Goal: Transaction & Acquisition: Purchase product/service

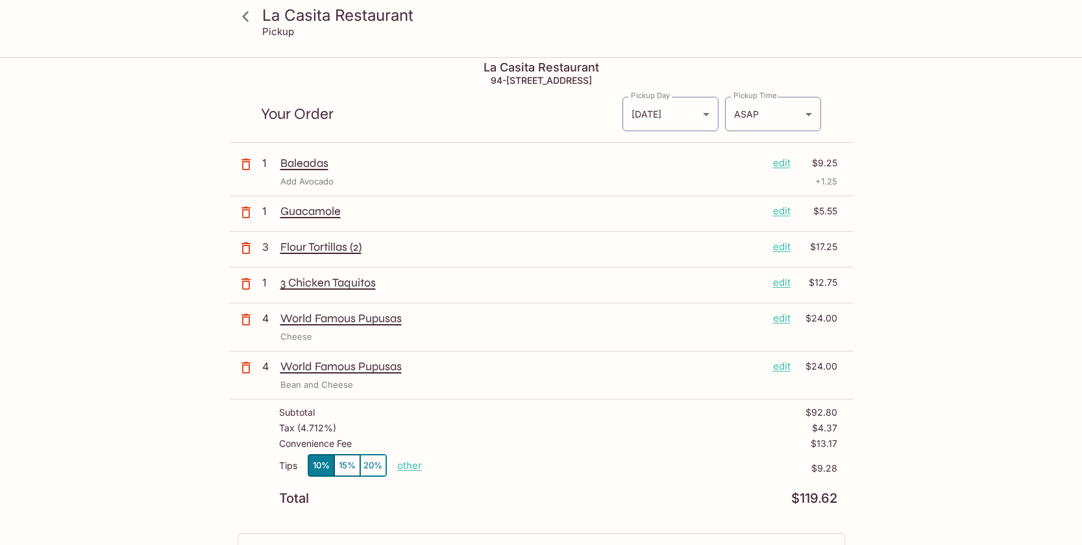
scroll to position [7, 0]
click at [319, 321] on p "World Famous Pupusas" at bounding box center [521, 319] width 482 height 14
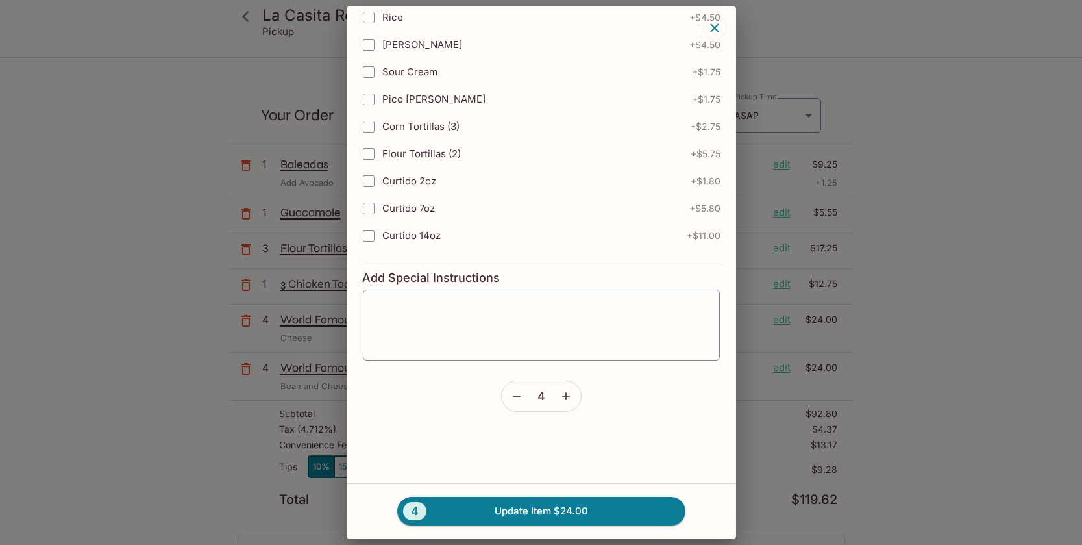
scroll to position [366, 0]
click at [519, 395] on icon "button" at bounding box center [516, 396] width 13 height 13
click at [571, 398] on icon "button" at bounding box center [566, 396] width 13 height 13
click at [533, 511] on button "4 Update Item $24.00" at bounding box center [541, 511] width 288 height 29
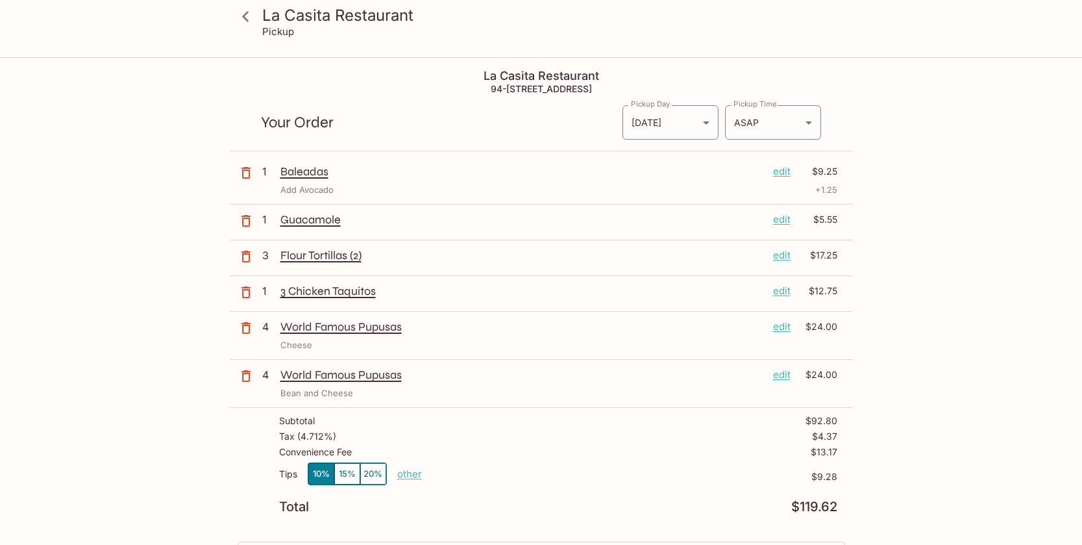
scroll to position [0, 0]
click at [251, 17] on icon at bounding box center [245, 16] width 23 height 23
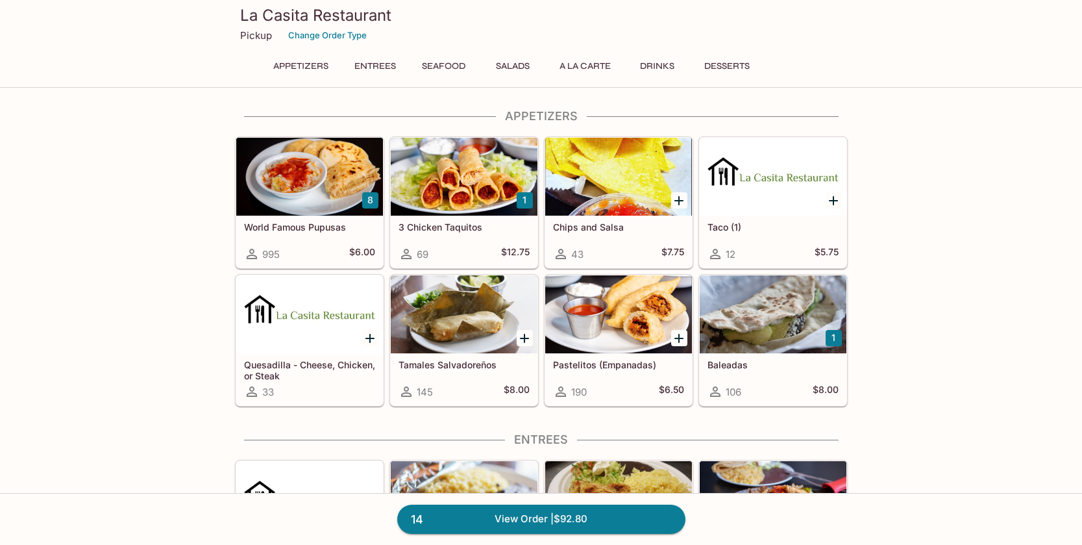
click at [322, 200] on div at bounding box center [309, 177] width 147 height 78
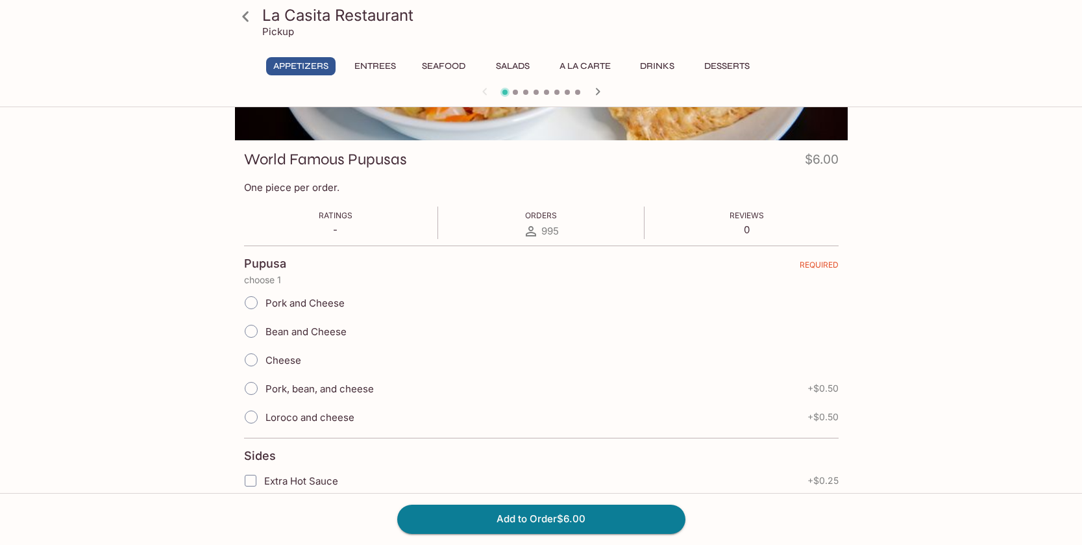
scroll to position [142, 0]
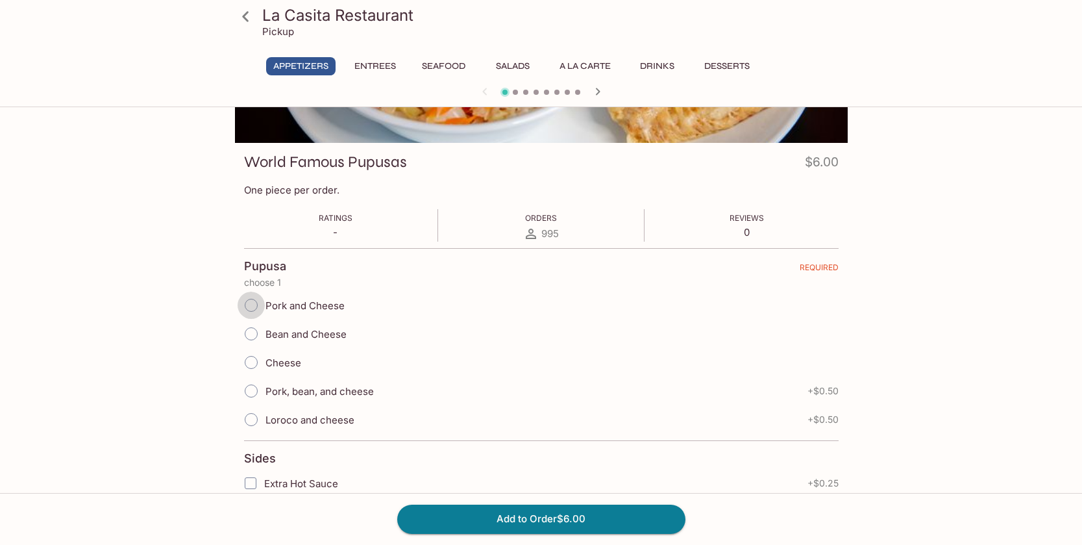
click at [251, 305] on input "Pork and Cheese" at bounding box center [251, 305] width 27 height 27
radio input "true"
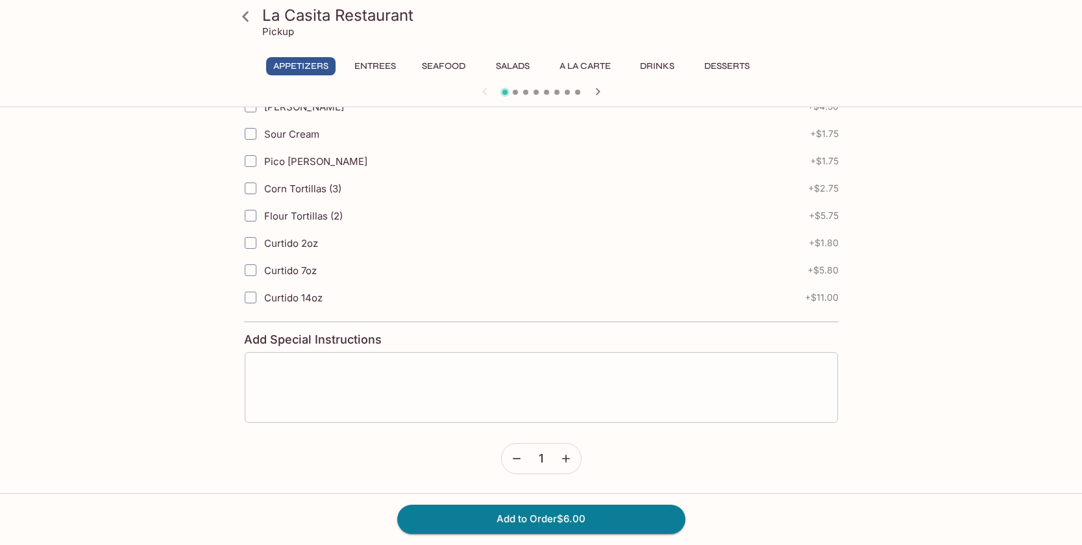
scroll to position [599, 0]
click at [566, 467] on button "button" at bounding box center [566, 459] width 30 height 30
click at [514, 519] on button "Add to Order $12.00" at bounding box center [541, 519] width 288 height 29
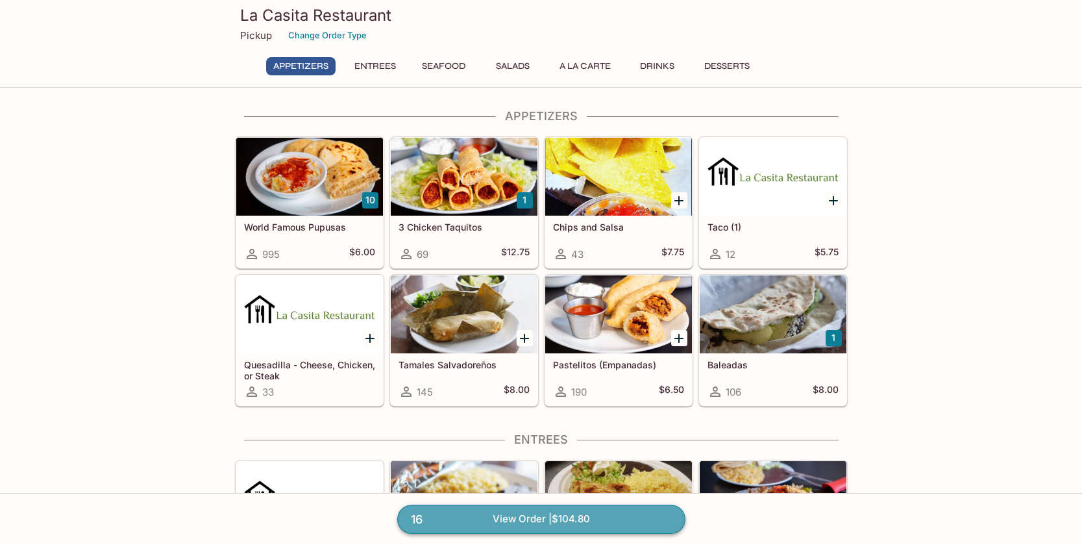
click at [497, 518] on link "16 View Order | $104.80" at bounding box center [541, 519] width 288 height 29
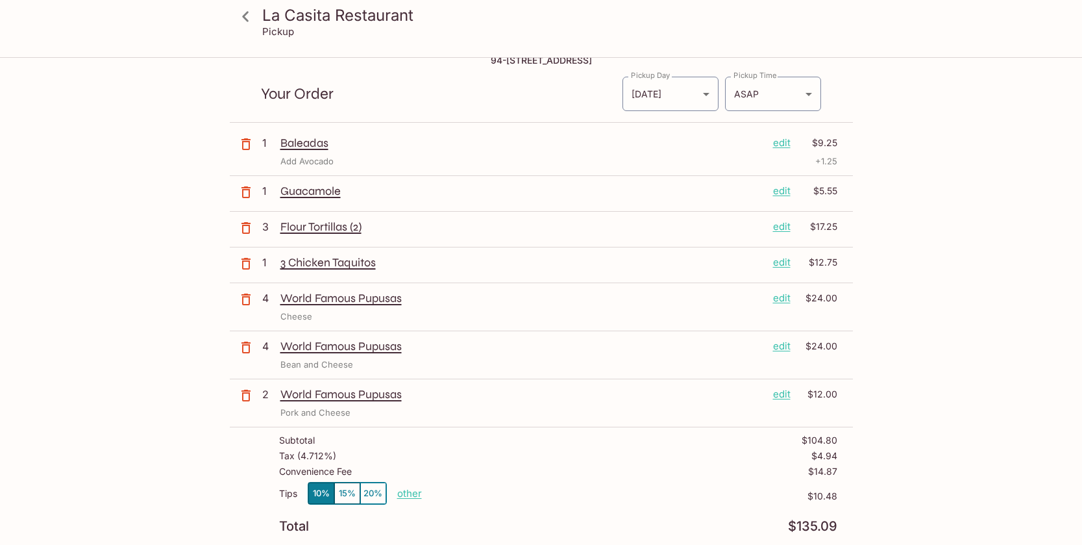
scroll to position [37, 0]
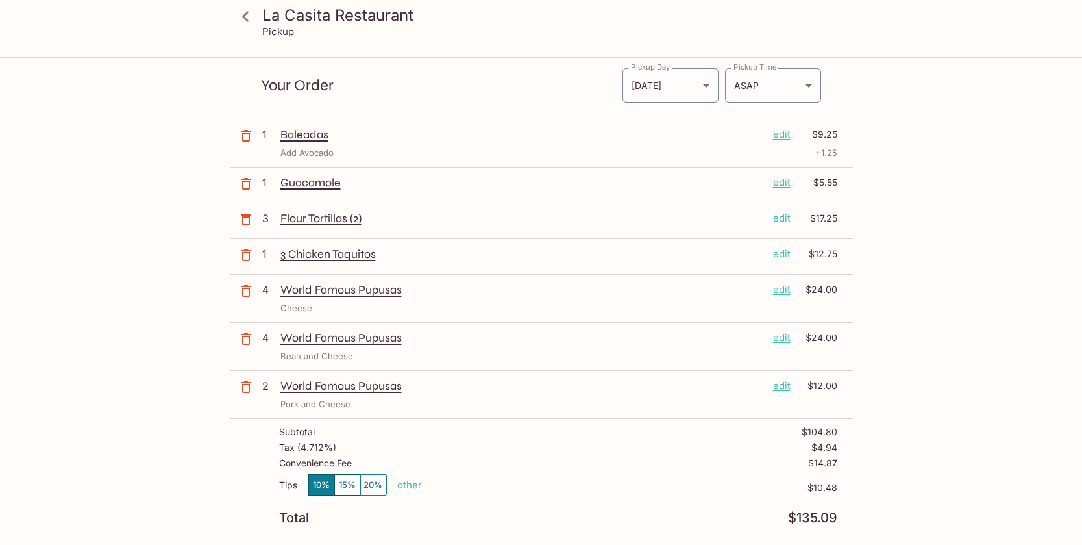
click at [381, 384] on p "World Famous Pupusas" at bounding box center [521, 386] width 482 height 14
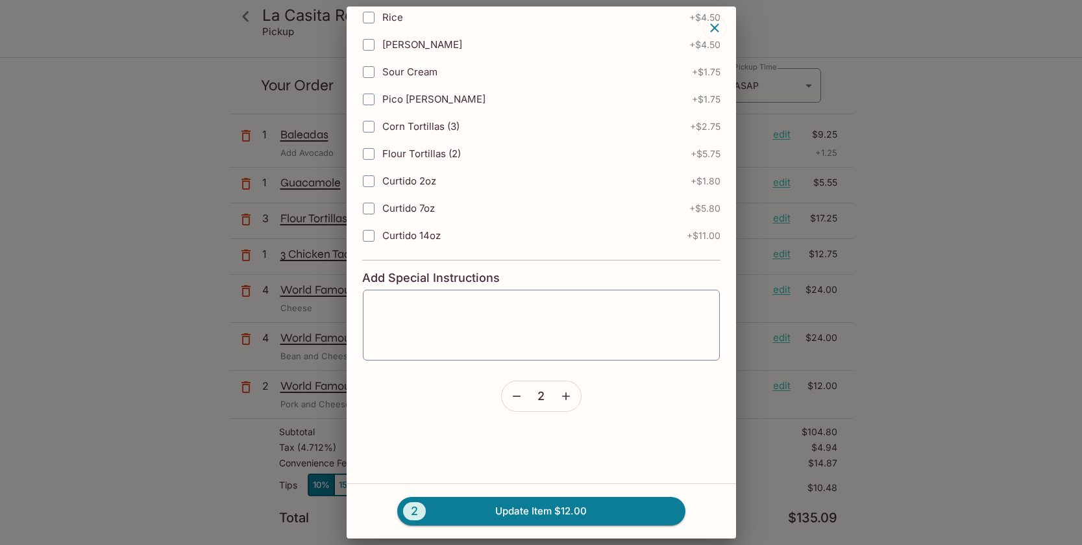
scroll to position [366, 0]
click at [560, 398] on icon "button" at bounding box center [566, 396] width 13 height 13
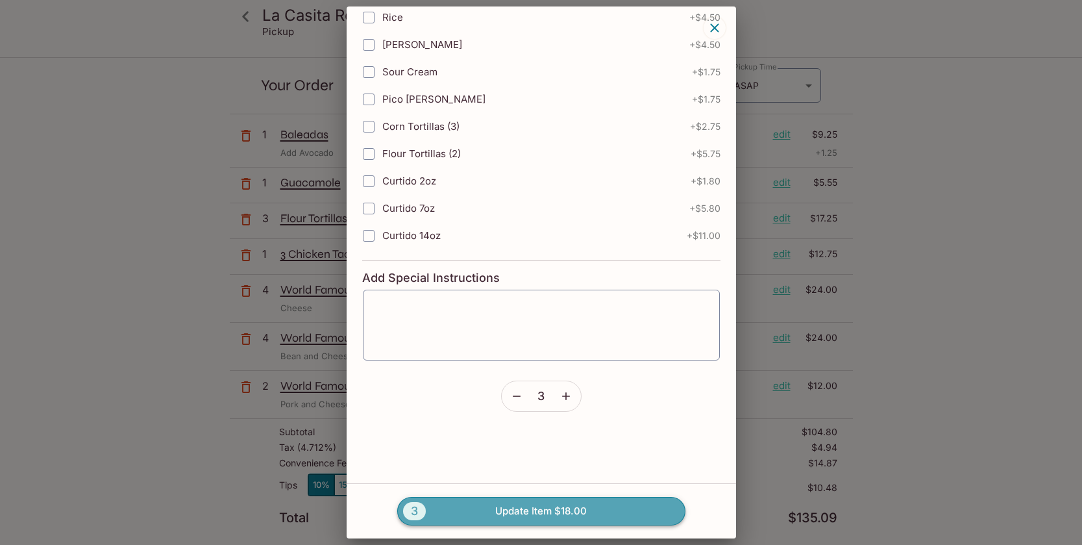
click at [506, 508] on button "3 Update Item $18.00" at bounding box center [541, 511] width 288 height 29
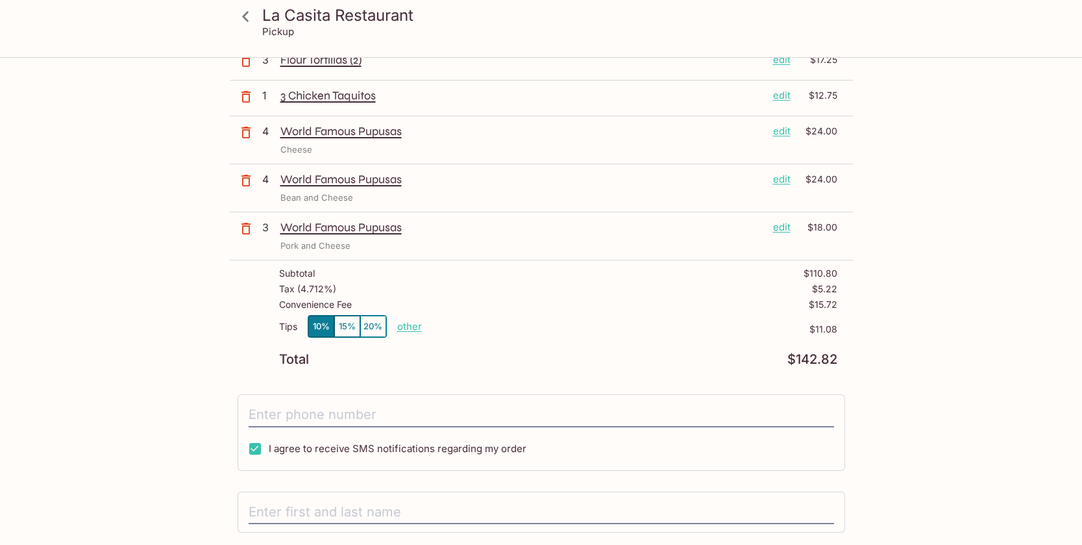
scroll to position [197, 0]
click at [373, 321] on button "20%" at bounding box center [373, 324] width 26 height 21
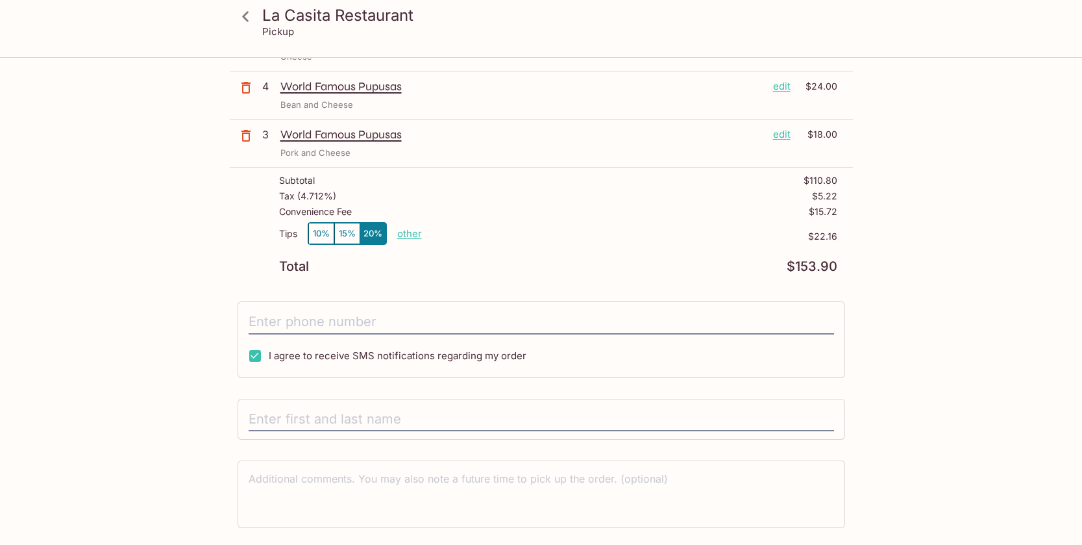
scroll to position [293, 0]
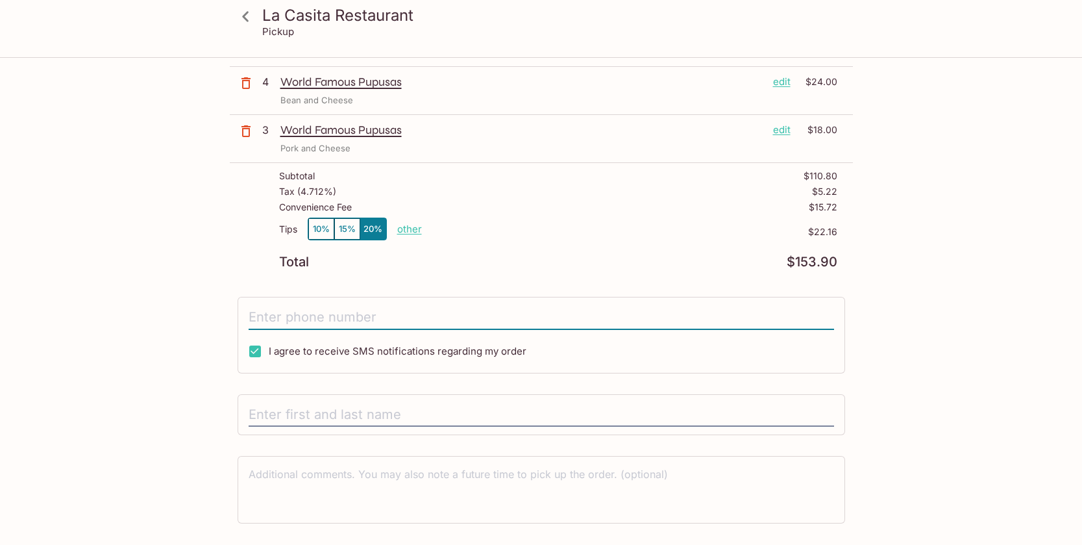
click at [384, 318] on input "tel" at bounding box center [542, 317] width 586 height 25
type input "[PHONE_NUMBER]"
click at [316, 410] on input "text" at bounding box center [542, 415] width 586 height 25
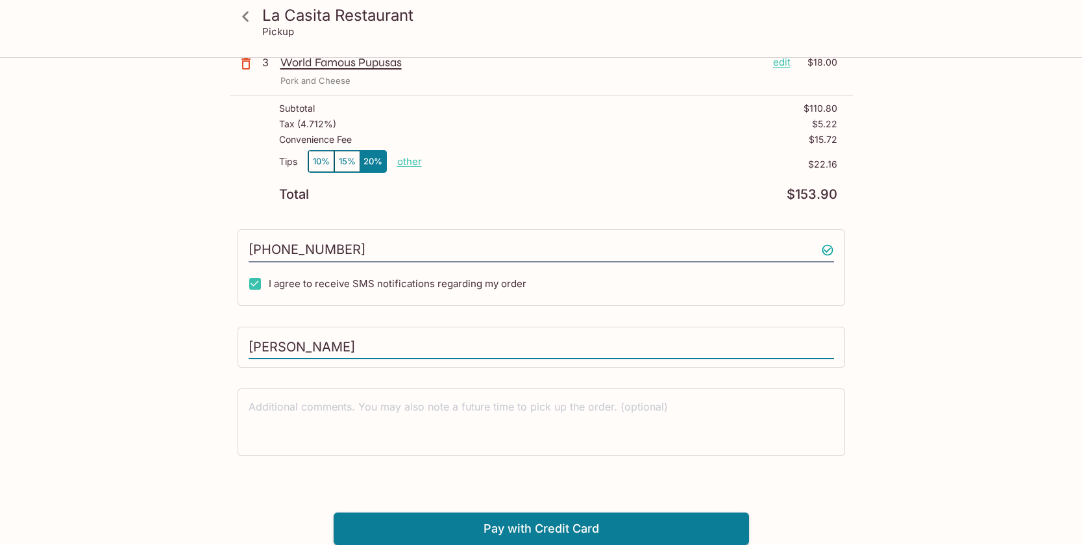
scroll to position [360, 0]
type input "[PERSON_NAME]"
click at [415, 528] on button "Pay with Credit Card" at bounding box center [542, 529] width 416 height 32
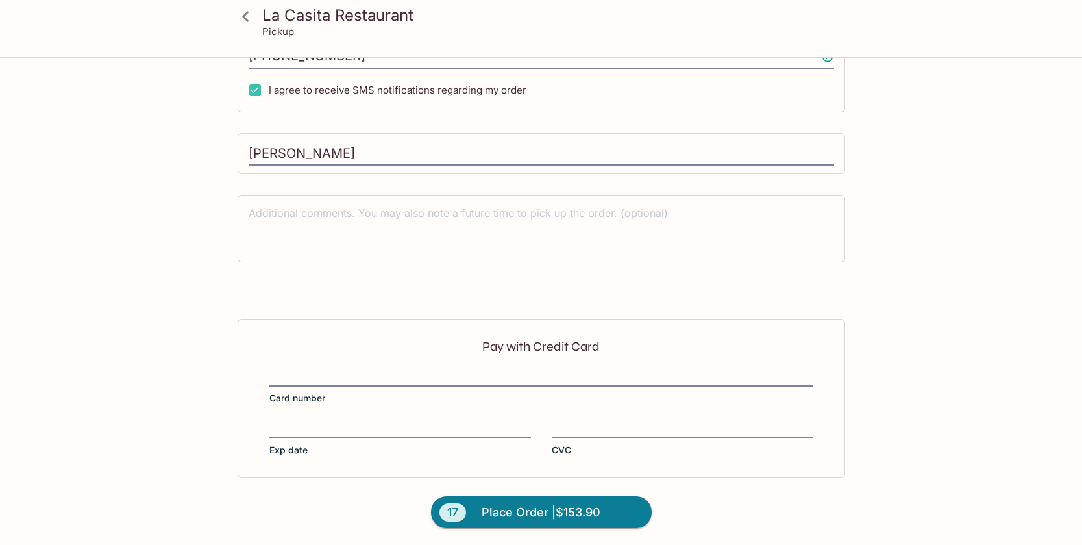
scroll to position [554, 0]
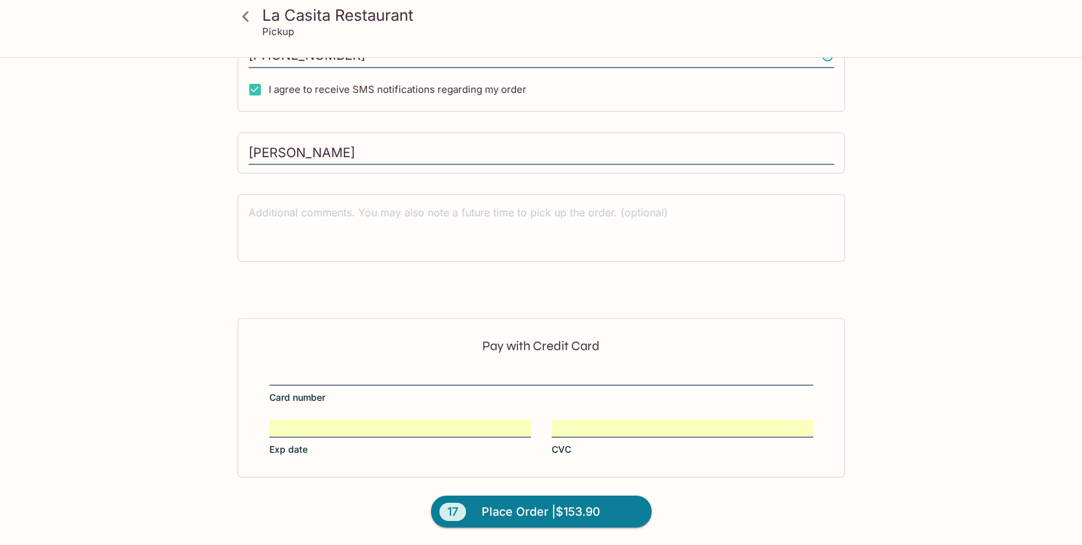
click at [378, 361] on div "Pay with Credit Card Card number Exp date CVC" at bounding box center [542, 397] width 608 height 158
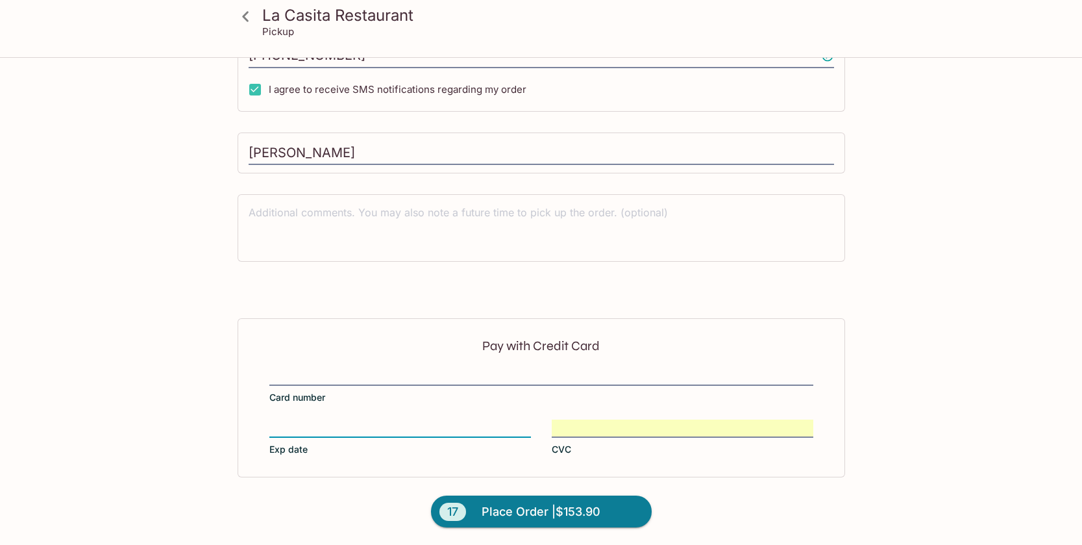
click at [593, 416] on div "Pay with Credit Card Card number Exp date CVC" at bounding box center [542, 397] width 608 height 158
click at [591, 438] on label "CVC" at bounding box center [683, 437] width 262 height 36
click at [591, 421] on input "CVC" at bounding box center [683, 420] width 262 height 1
click at [591, 438] on label "CVC" at bounding box center [683, 437] width 262 height 36
click at [591, 421] on input "CVC" at bounding box center [683, 420] width 262 height 1
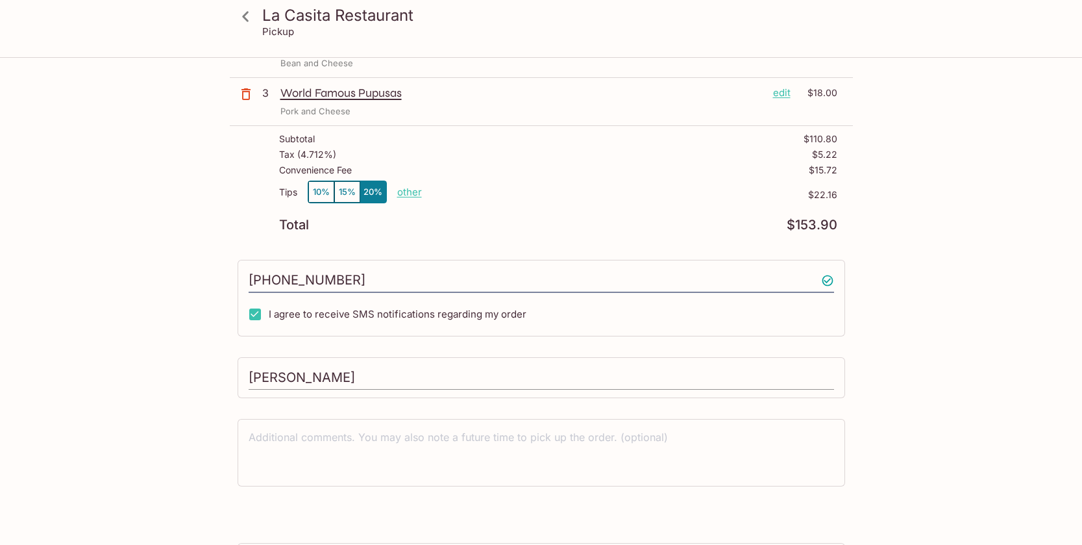
click at [596, 371] on input "[PERSON_NAME]" at bounding box center [542, 378] width 586 height 25
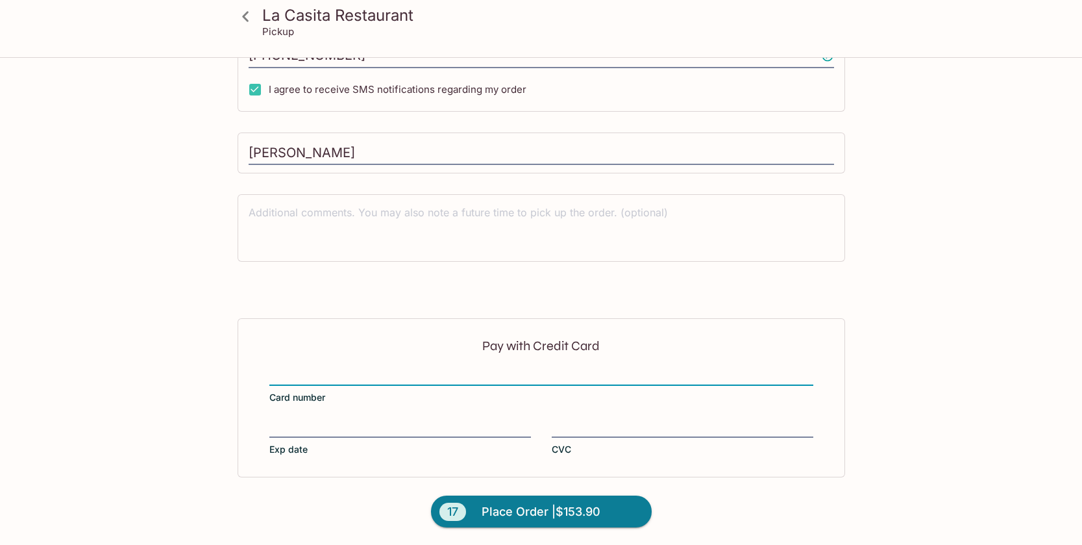
click at [321, 415] on div "Pay with Credit Card Card number Exp date CVC" at bounding box center [542, 397] width 608 height 158
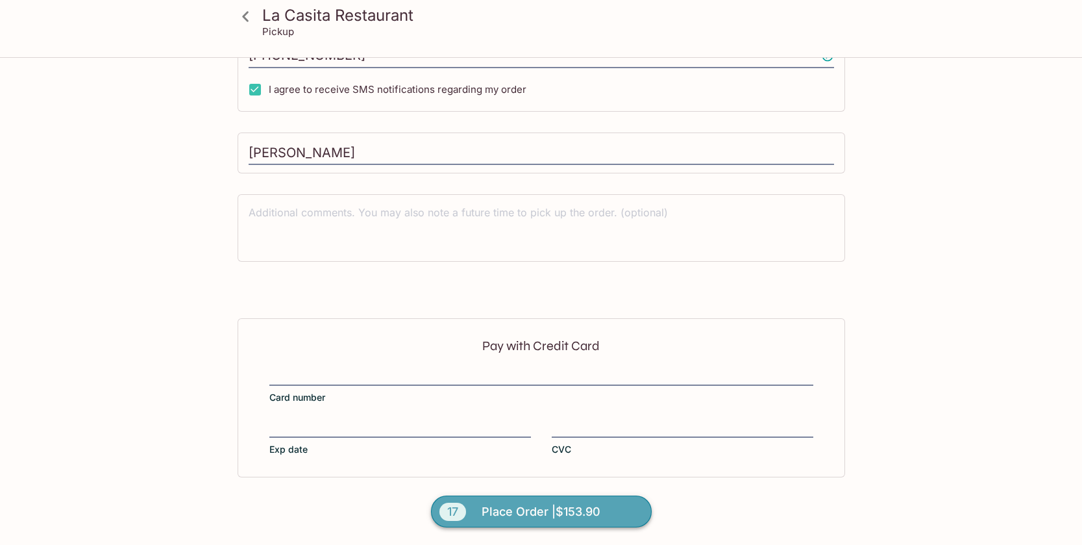
click at [586, 506] on span "Place Order | $153.90" at bounding box center [541, 511] width 119 height 21
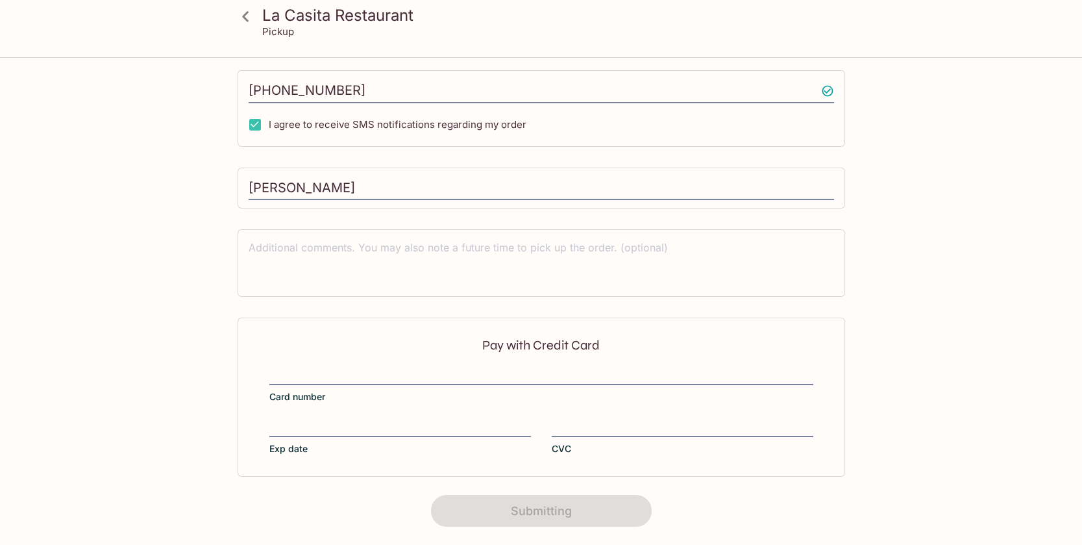
scroll to position [209, 0]
